Goal: Find specific page/section: Find specific page/section

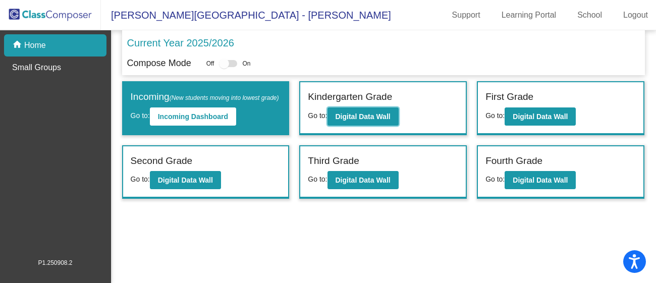
drag, startPoint x: 371, startPoint y: 118, endPoint x: 398, endPoint y: 54, distance: 68.9
click at [398, 54] on div "Current Year 2025/2026 Compose Mode Off On Incoming (New students moving into l…" at bounding box center [383, 114] width 523 height 168
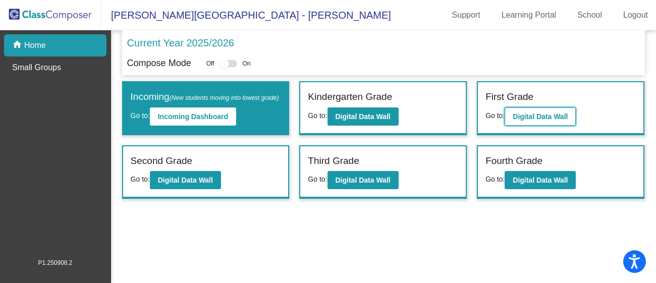
click at [516, 112] on b "Digital Data Wall" at bounding box center [539, 116] width 55 height 8
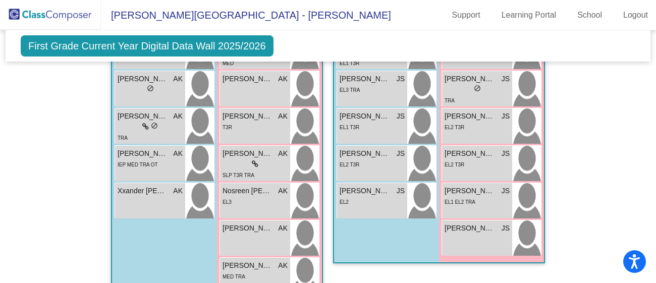
scroll to position [533, 0]
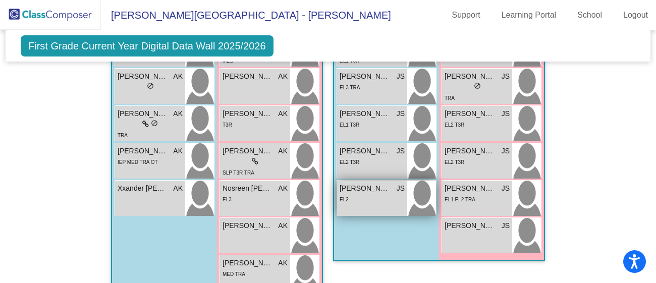
click at [362, 190] on span "[PERSON_NAME]" at bounding box center [364, 188] width 50 height 11
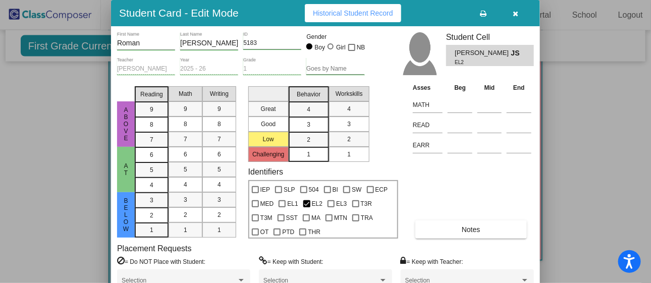
click at [589, 142] on div at bounding box center [325, 141] width 651 height 283
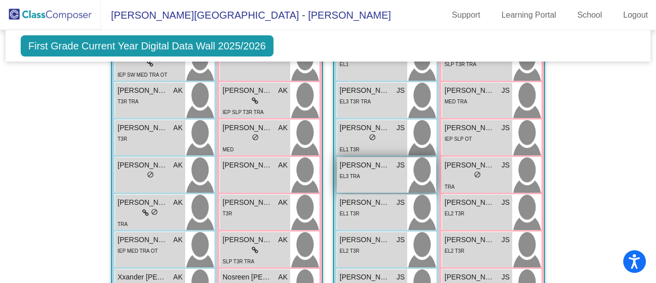
scroll to position [441, 0]
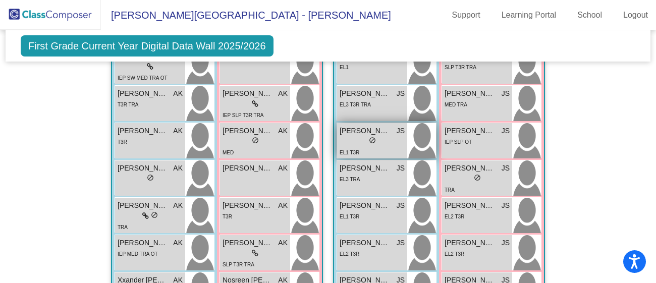
click at [351, 134] on span "[PERSON_NAME]" at bounding box center [364, 131] width 50 height 11
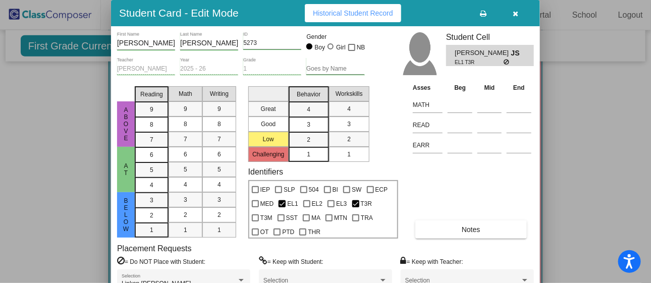
click at [581, 153] on div at bounding box center [325, 141] width 651 height 283
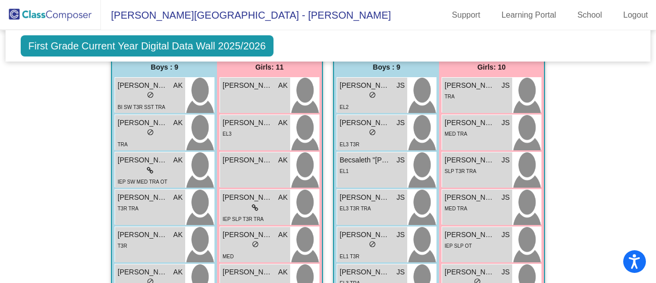
scroll to position [335, 0]
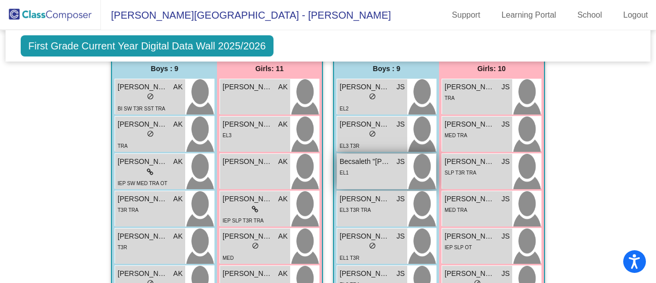
click at [381, 164] on span "Becsaleth "[PERSON_NAME]" [PERSON_NAME]" at bounding box center [364, 161] width 50 height 11
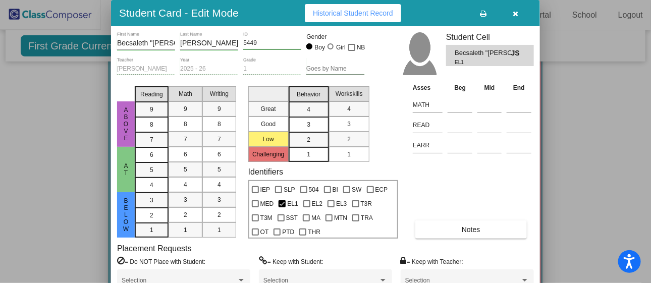
click at [600, 149] on div at bounding box center [325, 141] width 651 height 283
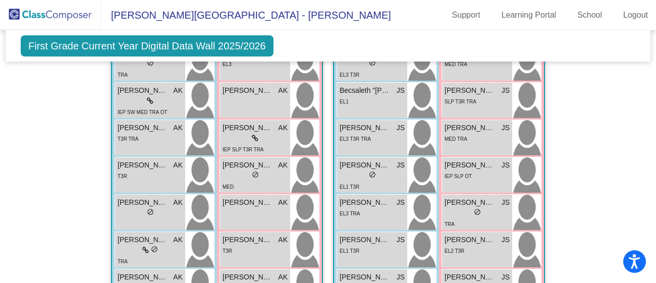
scroll to position [402, 0]
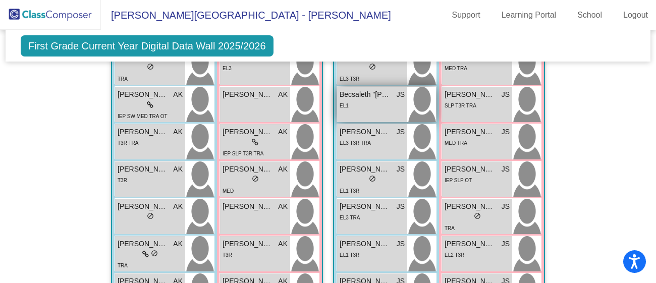
click at [359, 94] on span "Becsaleth "[PERSON_NAME]" [PERSON_NAME]" at bounding box center [364, 94] width 50 height 11
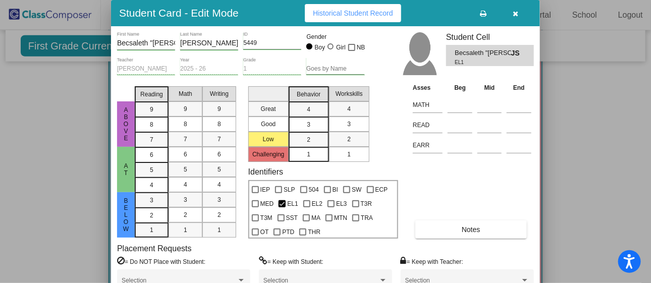
click at [581, 81] on div at bounding box center [325, 141] width 651 height 283
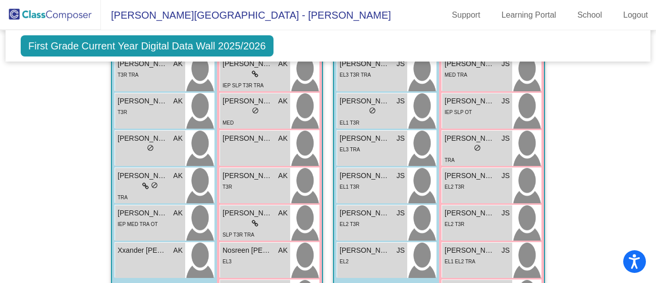
scroll to position [484, 0]
